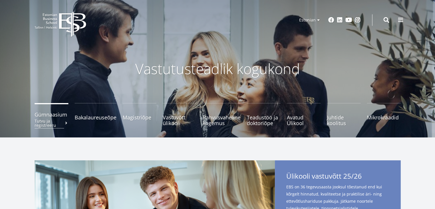
click at [48, 113] on span "Gümnaasium Tutvu ja registreeru" at bounding box center [52, 115] width 34 height 6
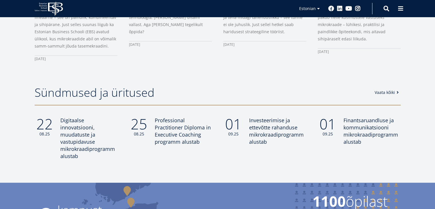
scroll to position [372, 0]
